Goal: Contribute content

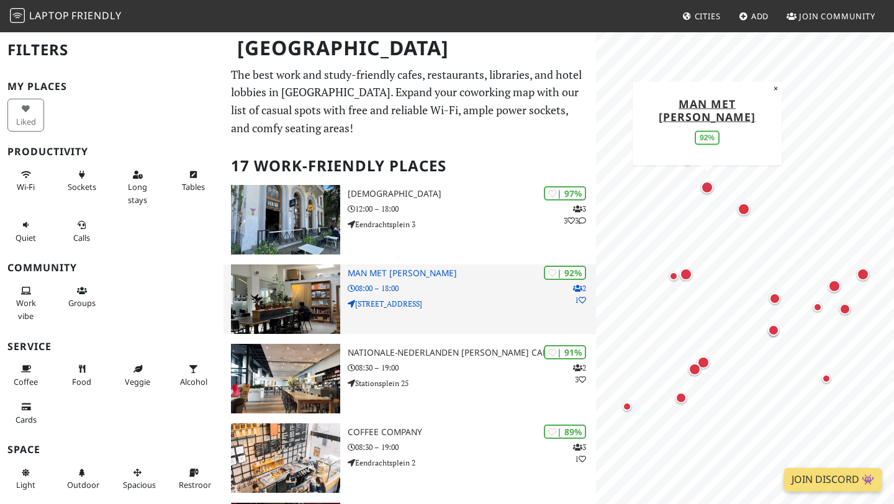
click at [305, 282] on img at bounding box center [285, 299] width 109 height 70
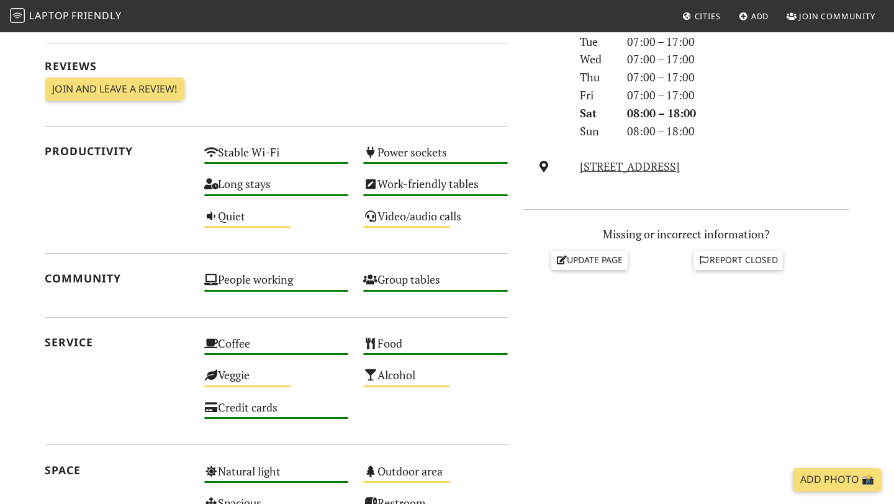
scroll to position [416, 0]
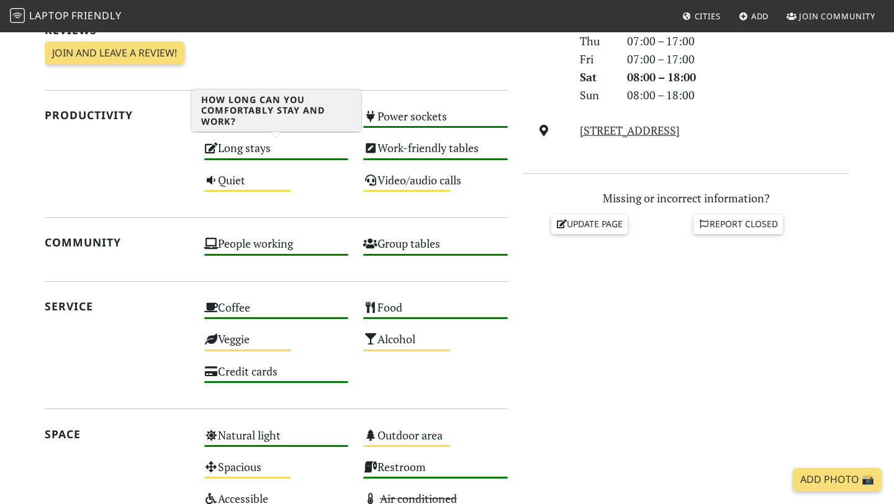
click at [303, 158] on div "High" at bounding box center [276, 159] width 145 height 2
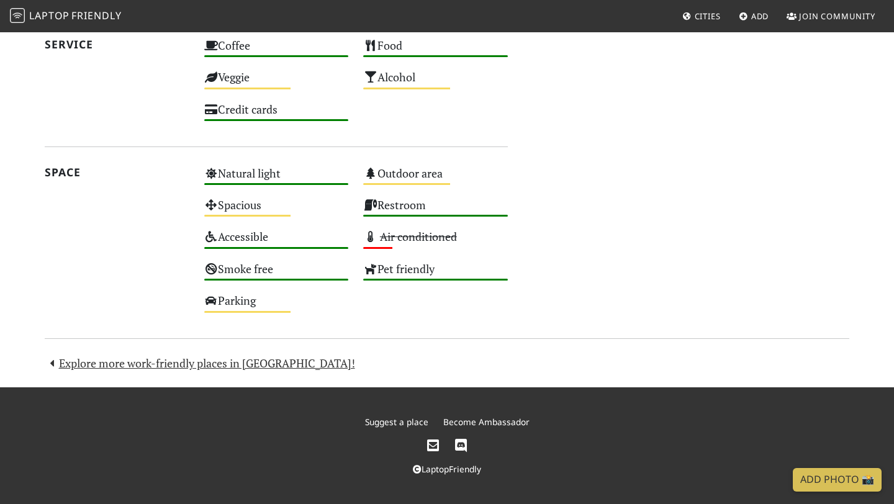
scroll to position [0, 0]
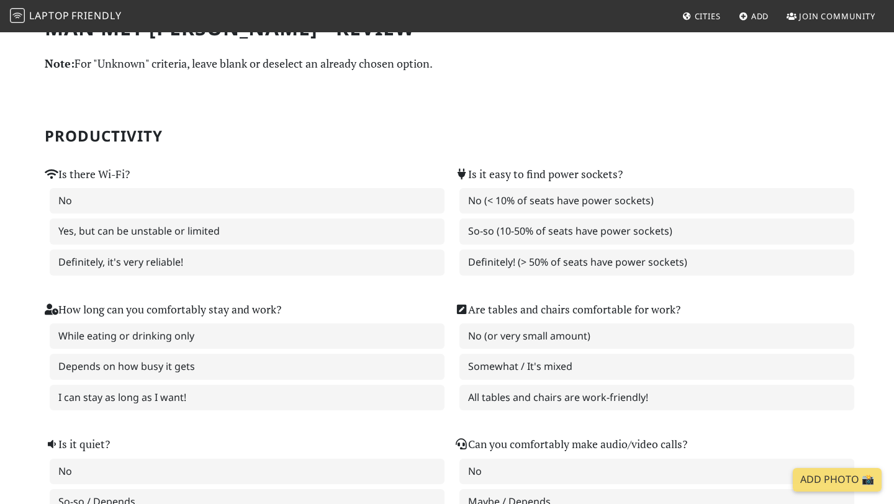
scroll to position [32, 0]
